Goal: Obtain resource: Obtain resource

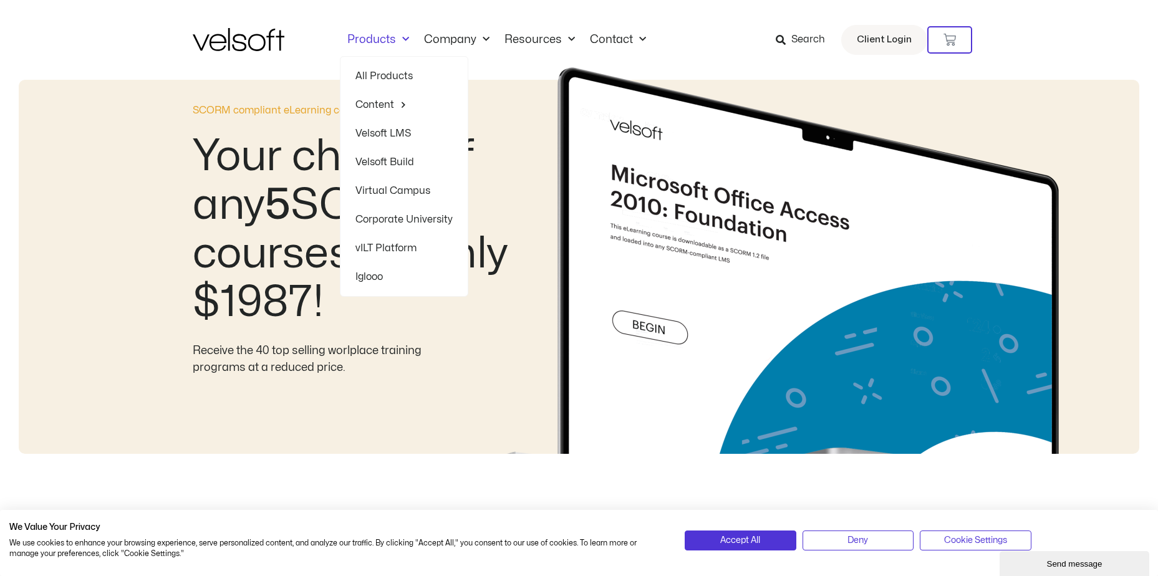
click at [404, 38] on span "Menu" at bounding box center [402, 39] width 13 height 21
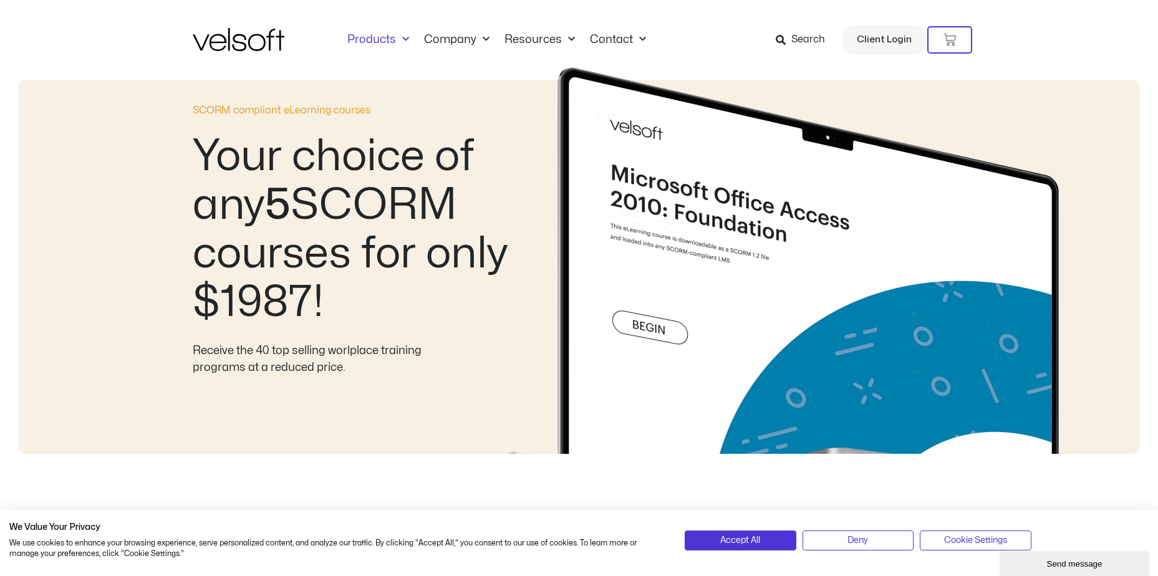
click at [404, 38] on span "Menu" at bounding box center [402, 39] width 13 height 21
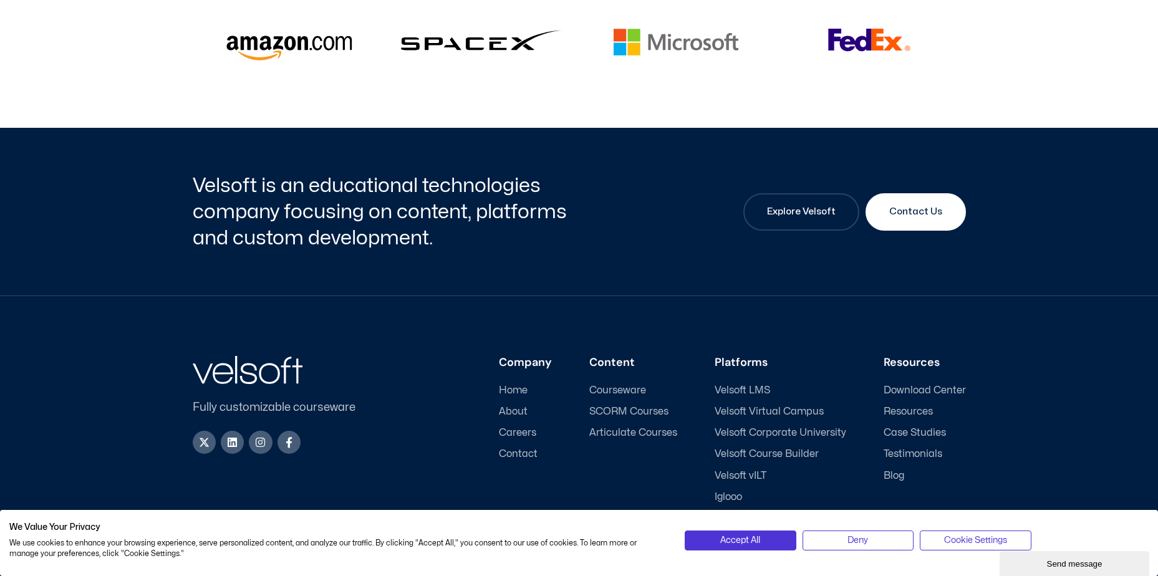
scroll to position [3244, 0]
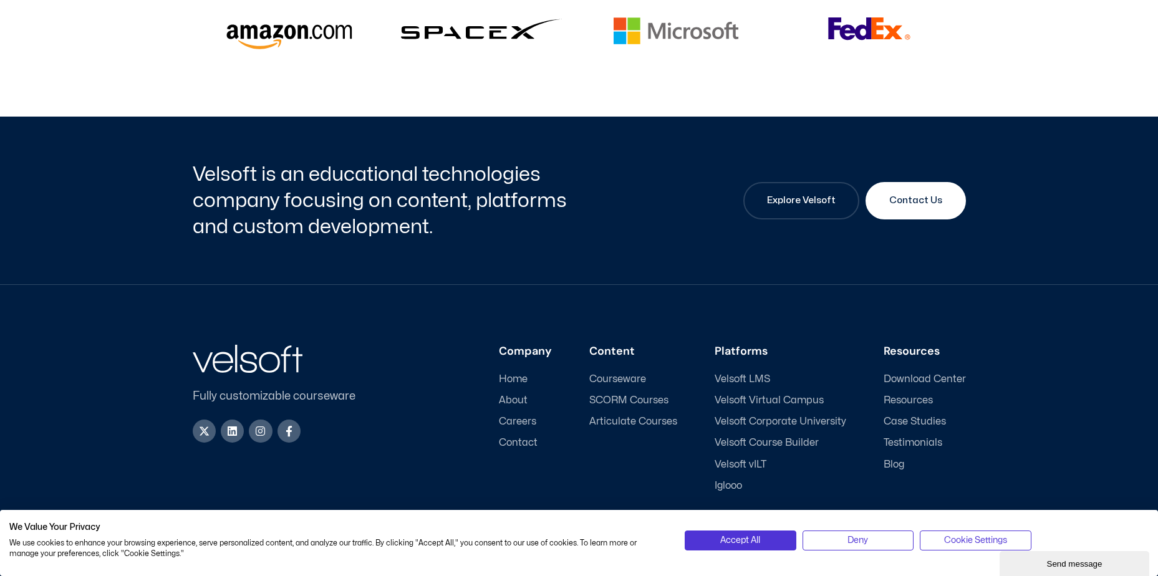
click at [656, 395] on span "SCORM Courses" at bounding box center [628, 401] width 79 height 12
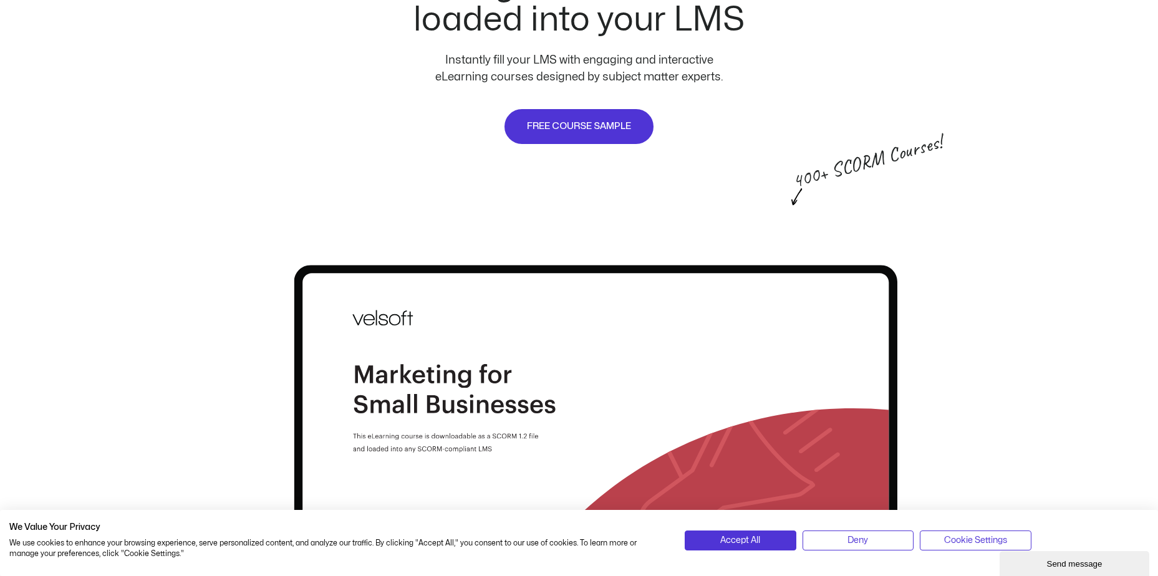
scroll to position [873, 0]
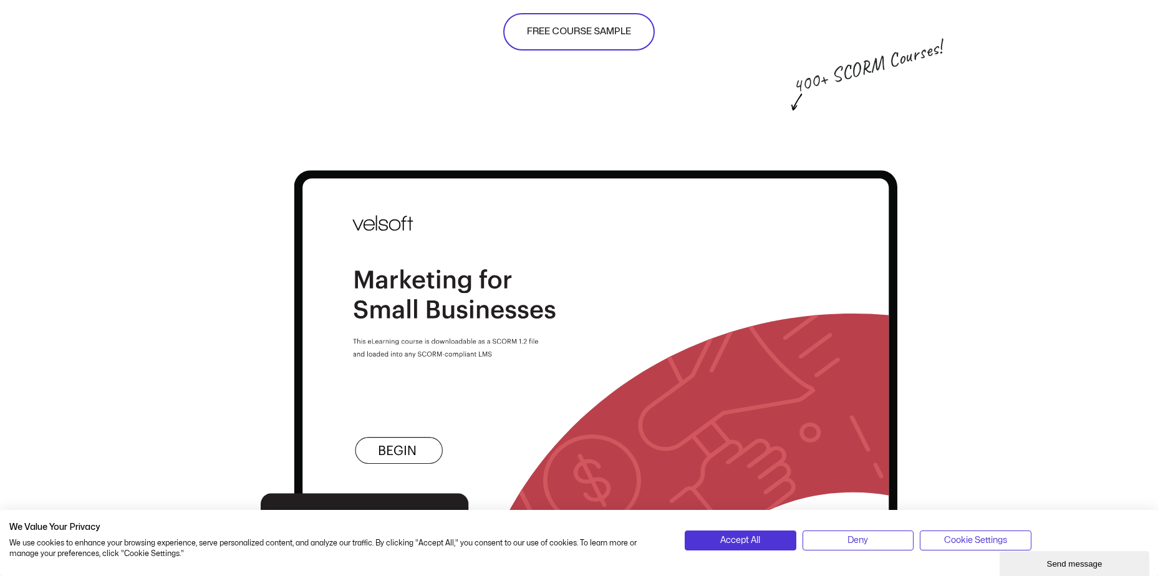
click at [618, 28] on span "FREE COURSE SAMPLE" at bounding box center [579, 31] width 104 height 15
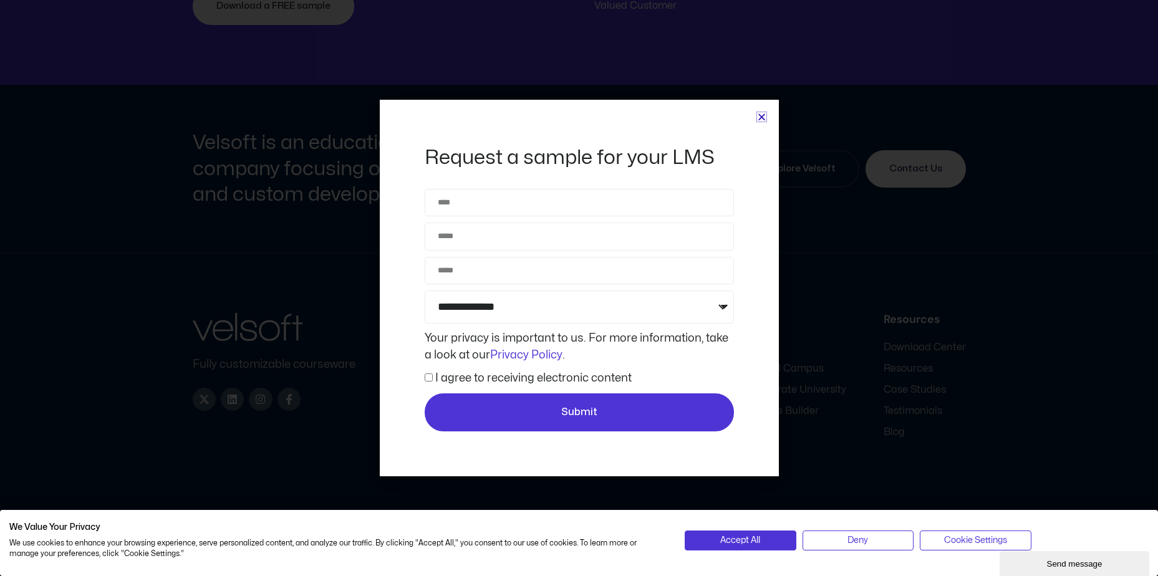
scroll to position [4776, 0]
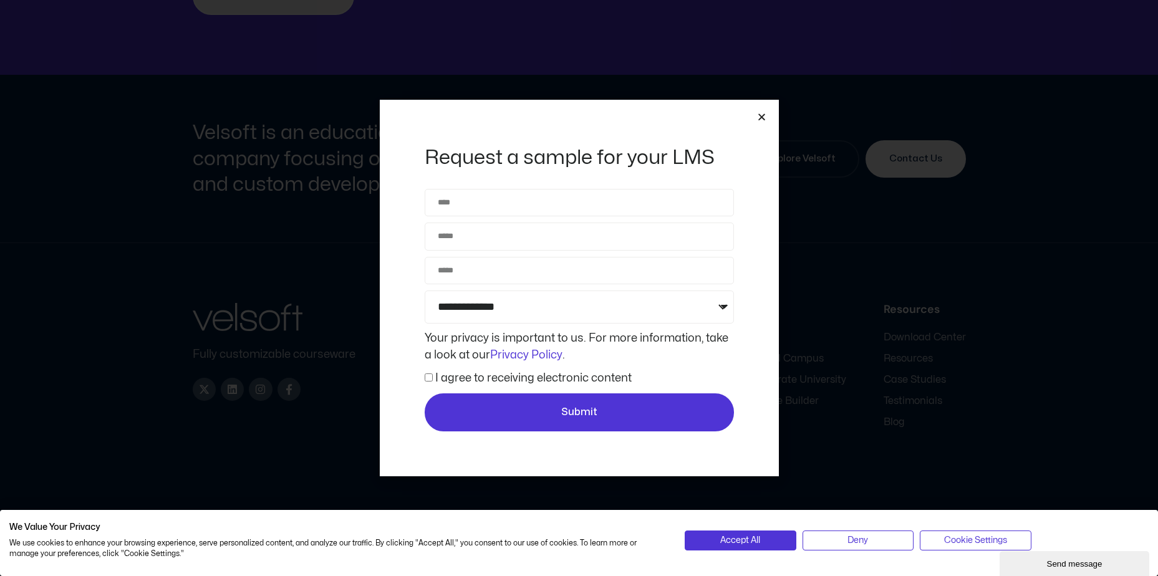
click at [762, 112] on icon "Close" at bounding box center [761, 116] width 9 height 9
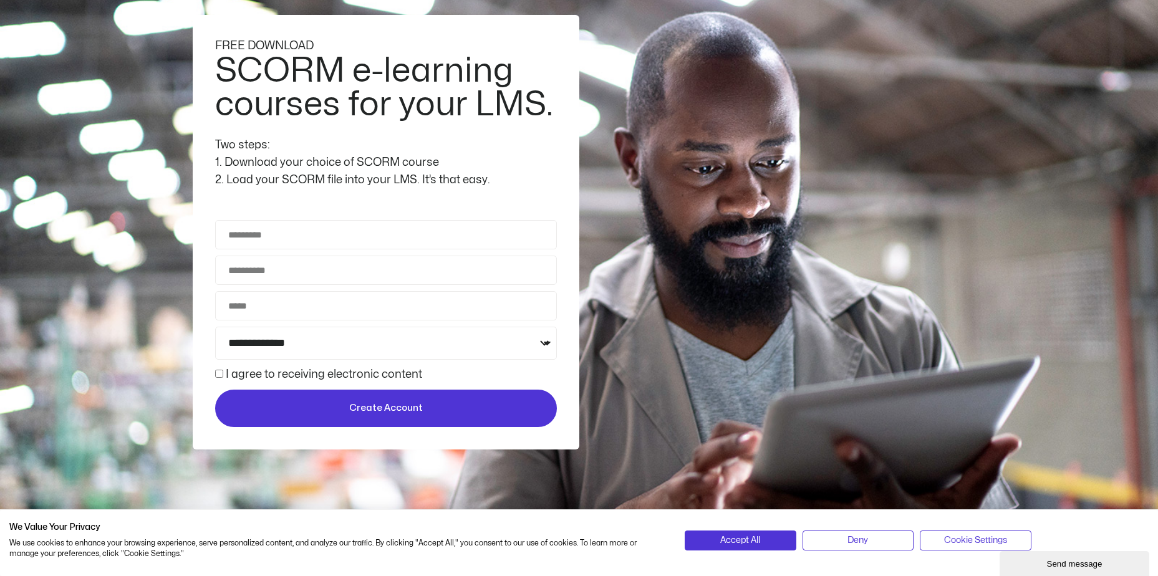
scroll to position [0, 0]
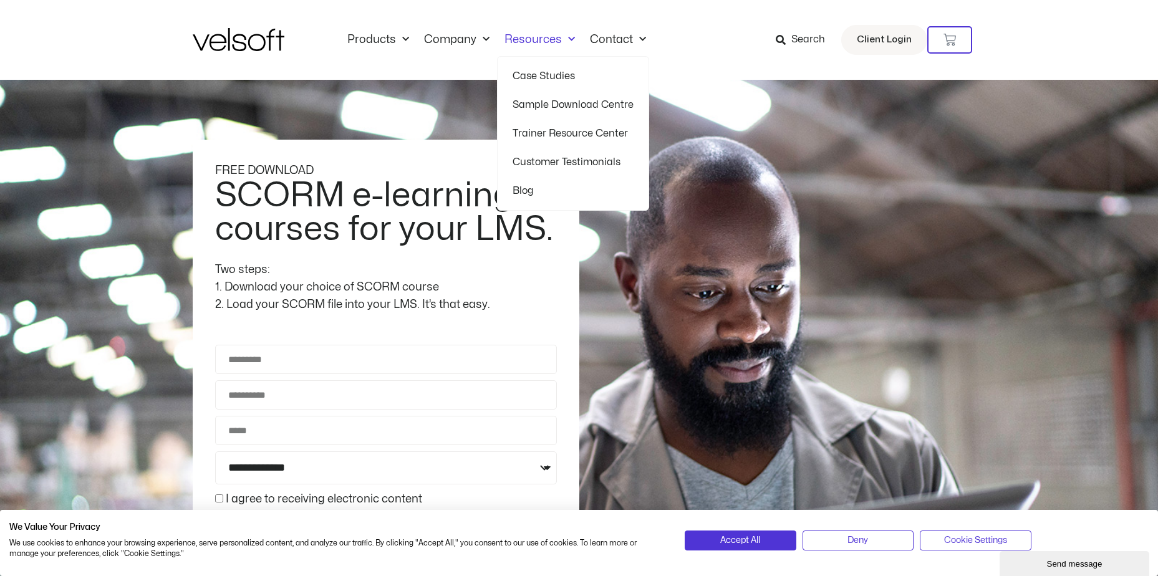
click at [603, 109] on link "Sample Download Centre" at bounding box center [573, 104] width 121 height 29
